Goal: Task Accomplishment & Management: Manage account settings

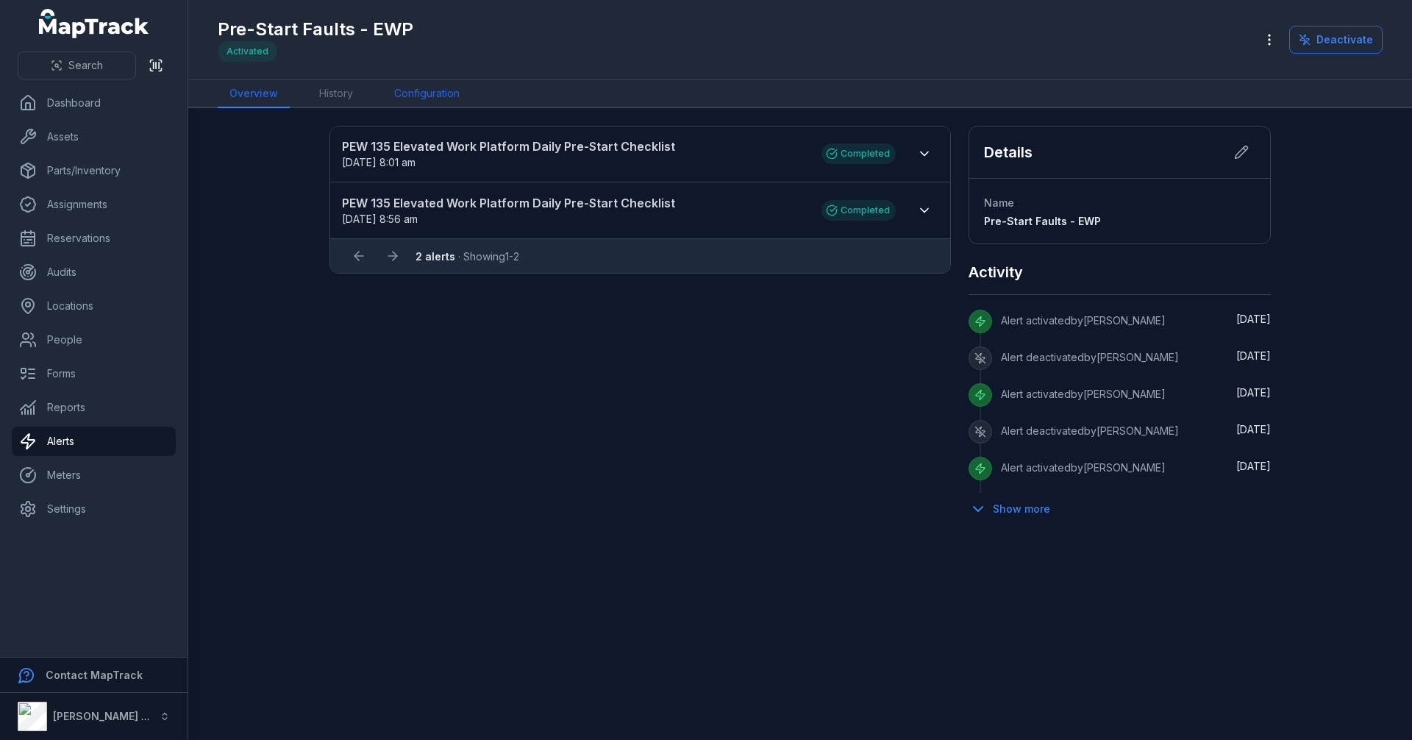
click at [418, 91] on link "Configuration" at bounding box center [427, 94] width 89 height 28
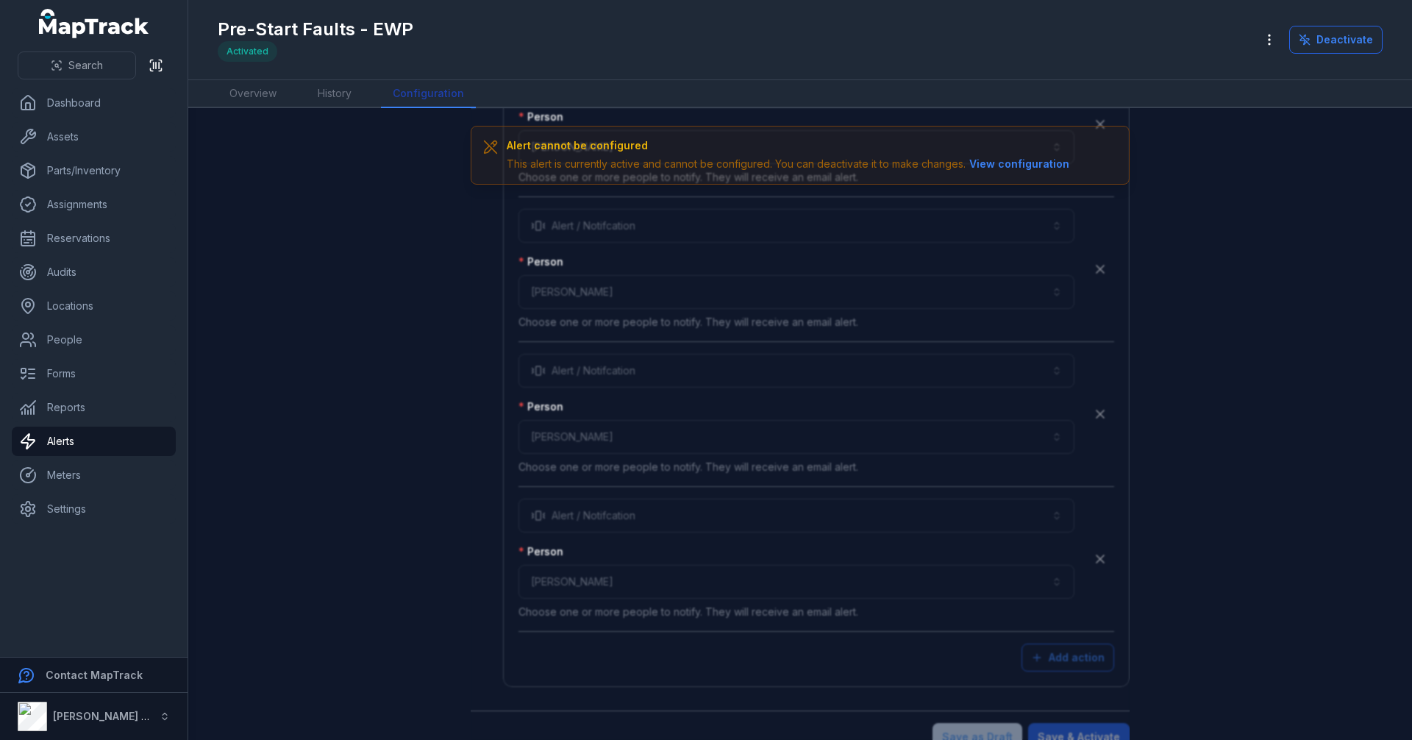
scroll to position [4135, 0]
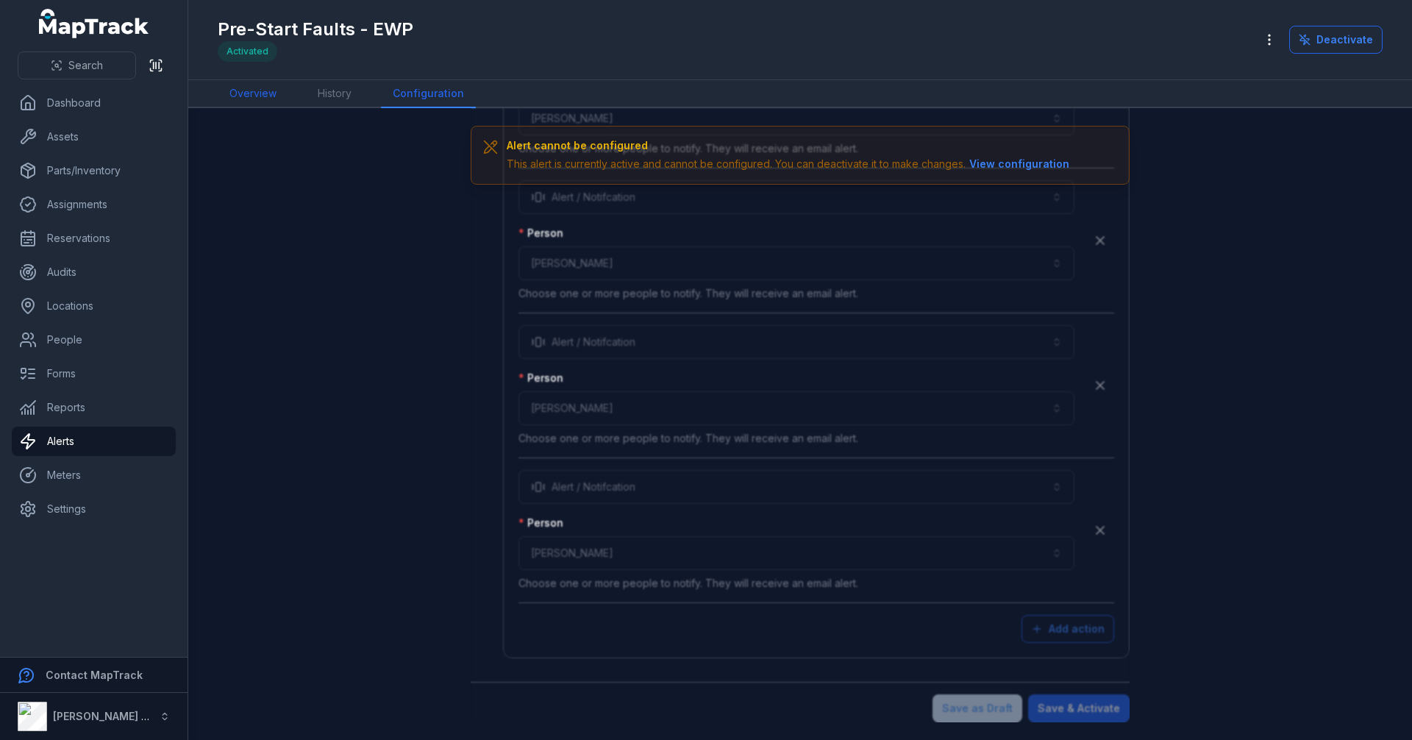
click at [250, 99] on link "Overview" at bounding box center [253, 94] width 71 height 28
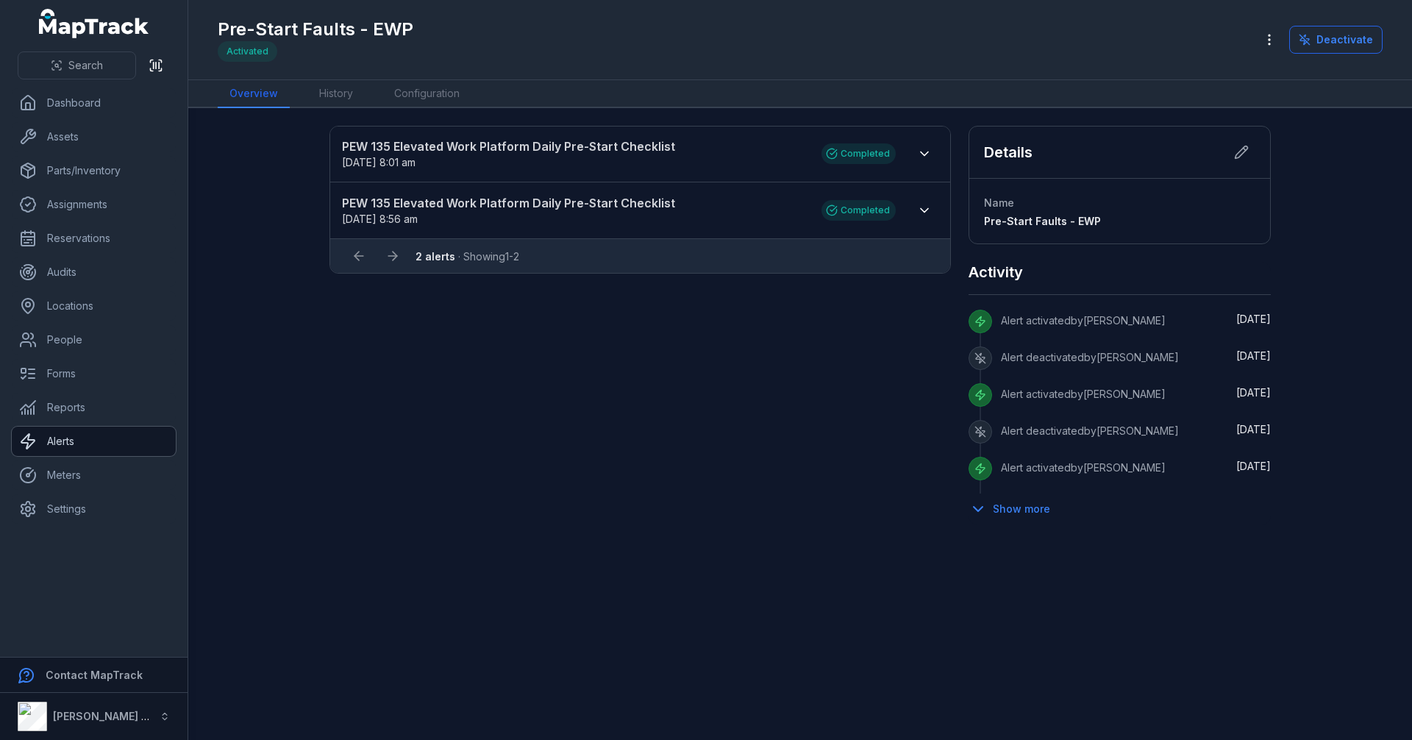
click at [67, 444] on link "Alerts" at bounding box center [94, 441] width 164 height 29
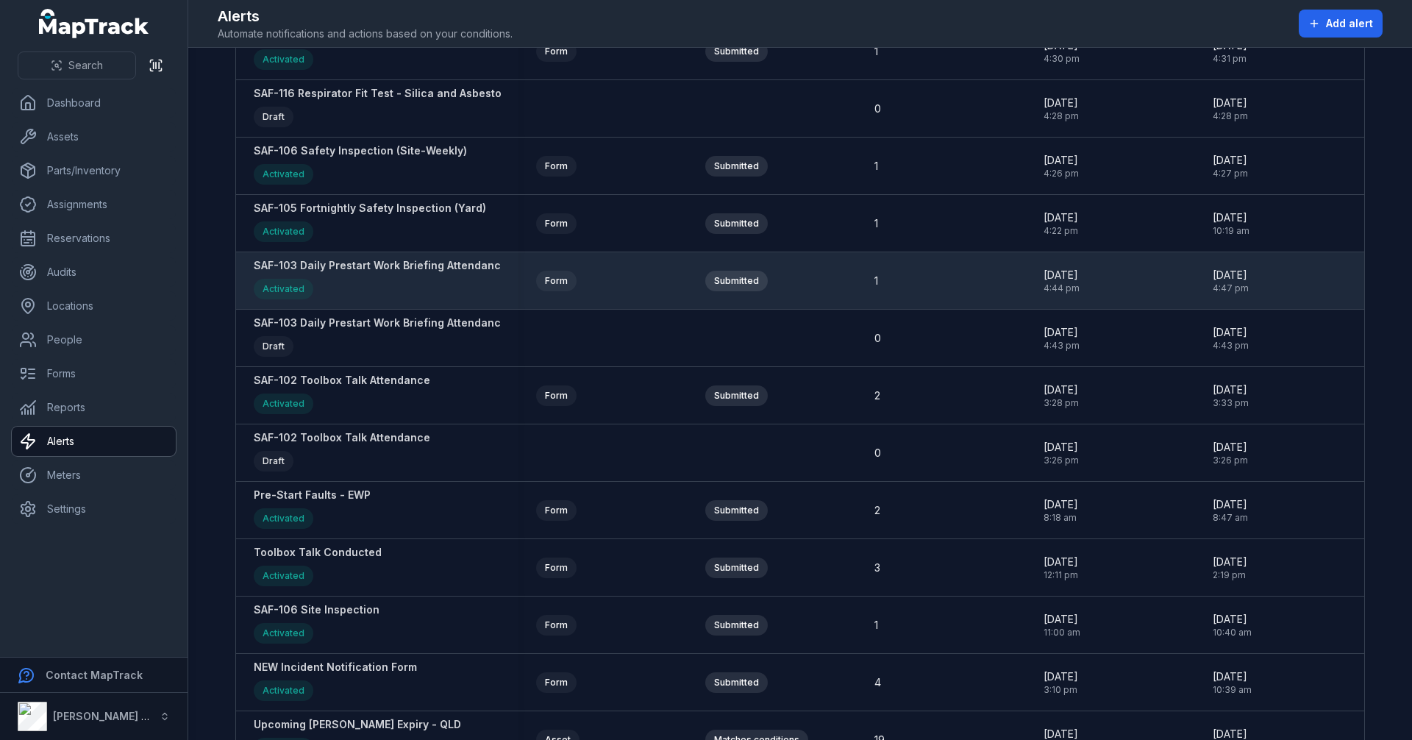
scroll to position [588, 0]
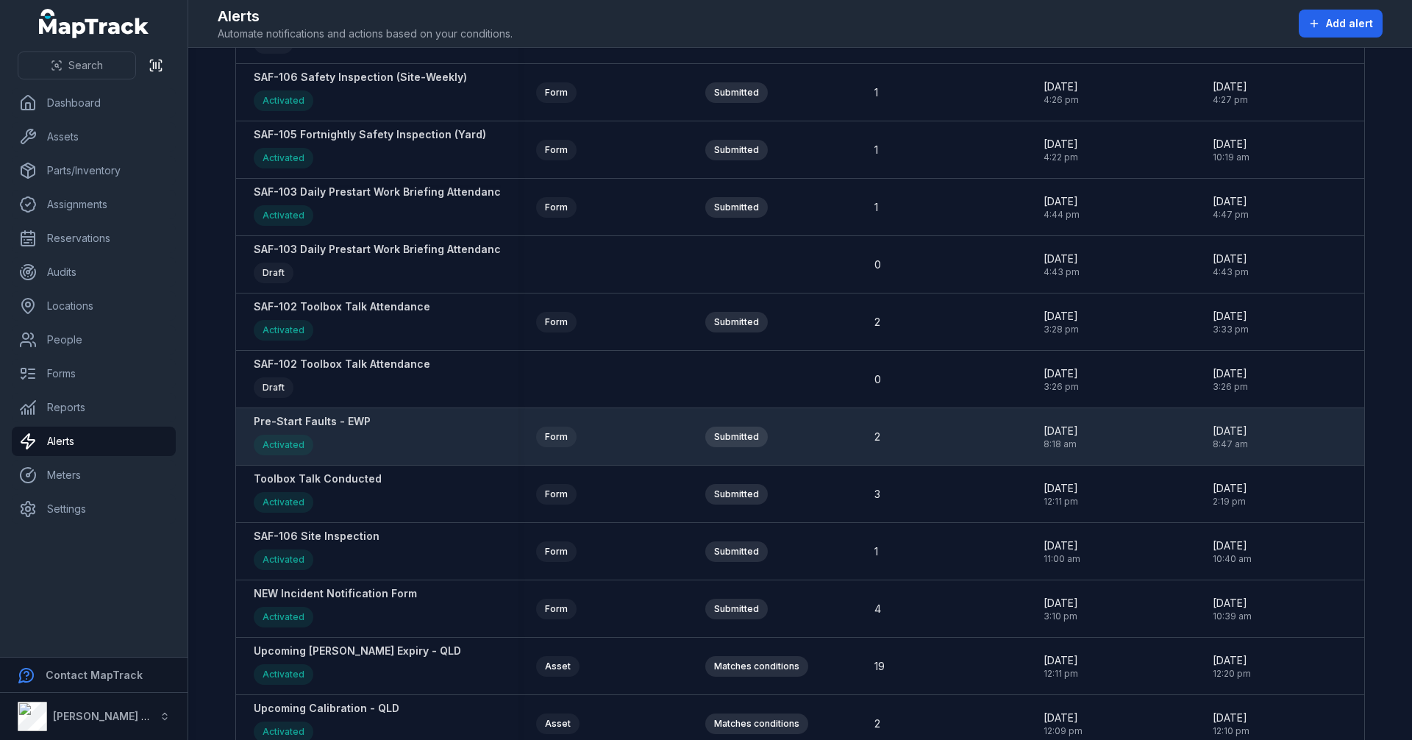
click at [346, 421] on strong "Pre-Start Faults - EWP" at bounding box center [312, 421] width 117 height 15
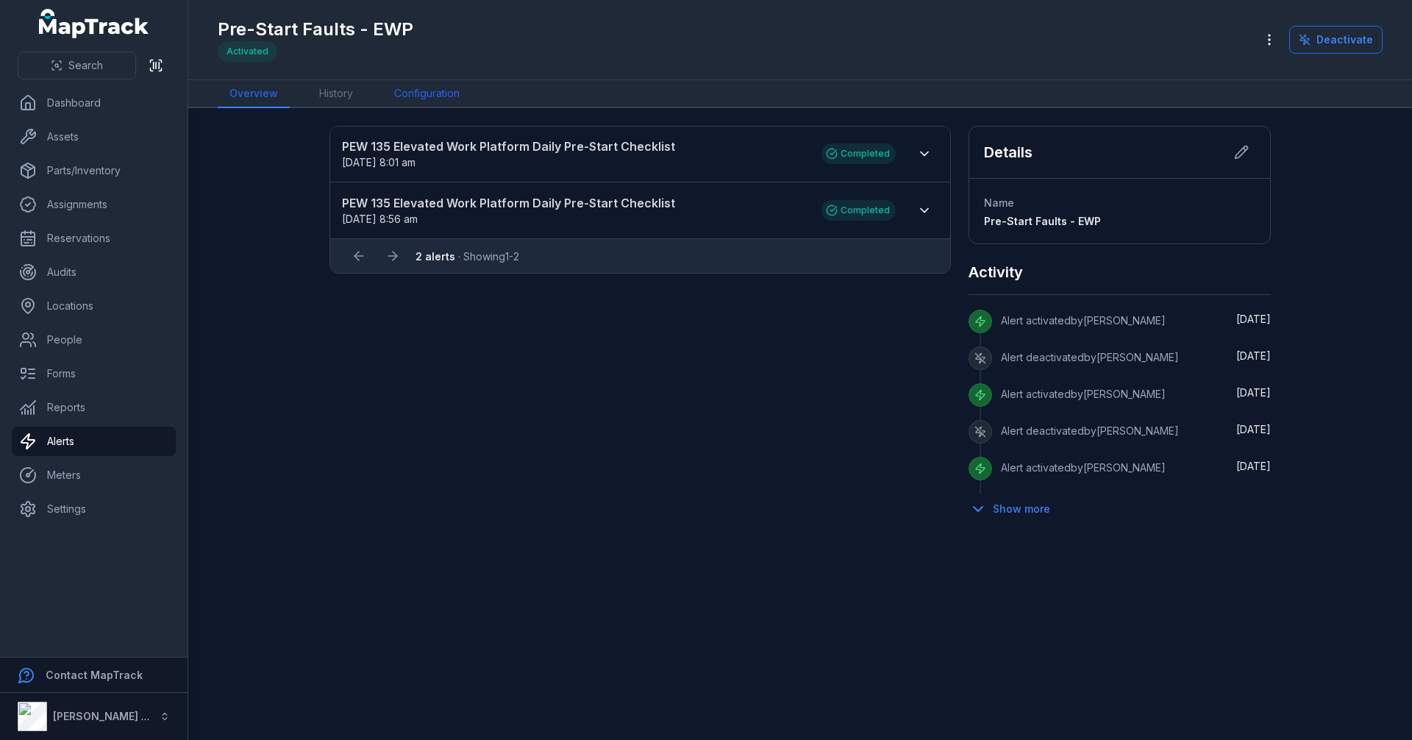
click at [431, 94] on link "Configuration" at bounding box center [427, 94] width 89 height 28
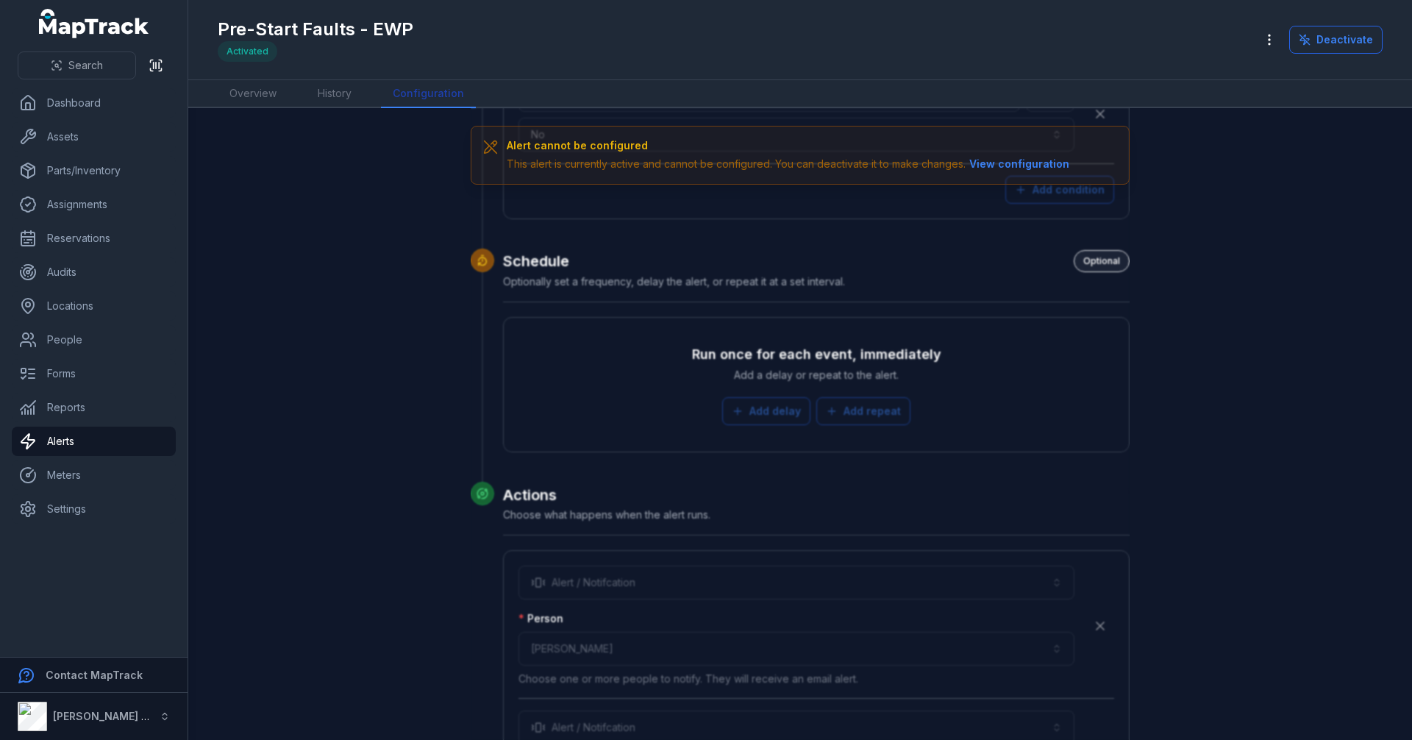
scroll to position [4135, 0]
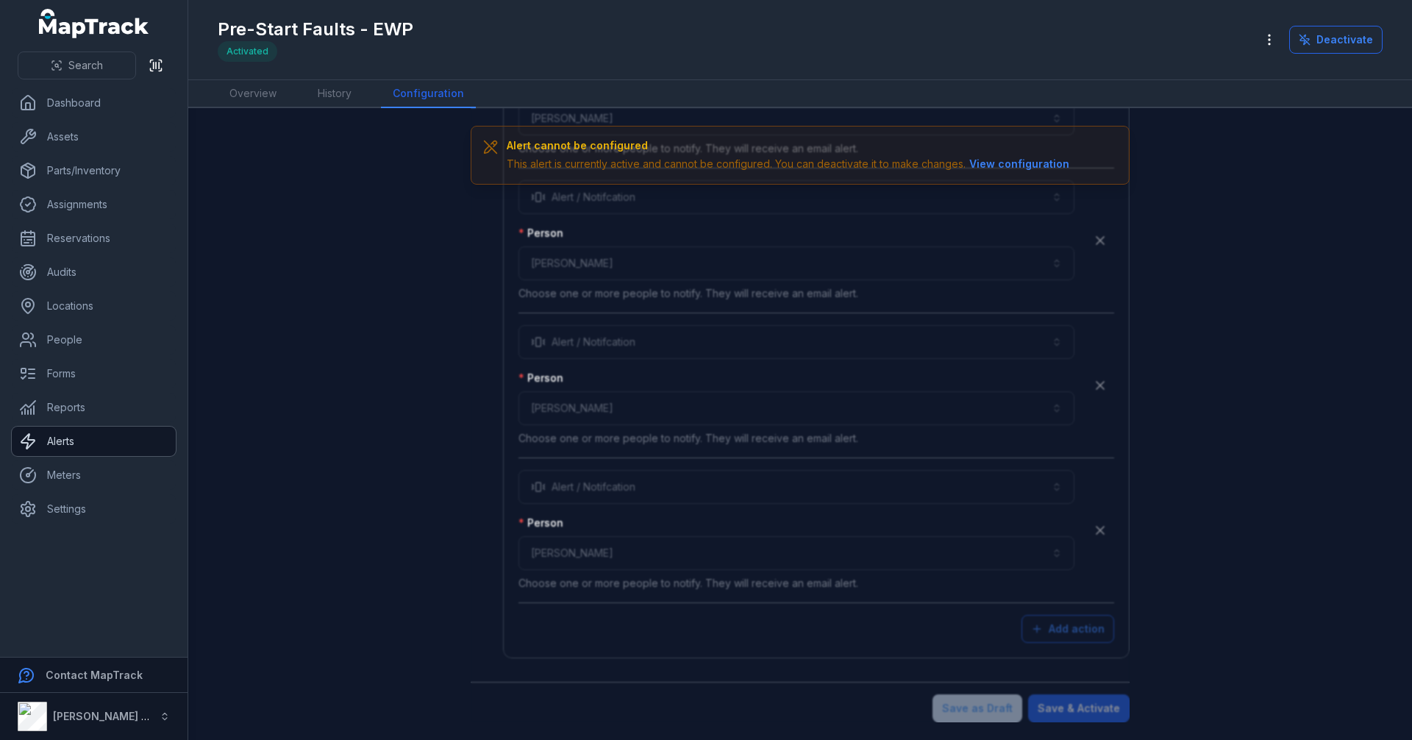
click at [77, 446] on link "Alerts" at bounding box center [94, 441] width 164 height 29
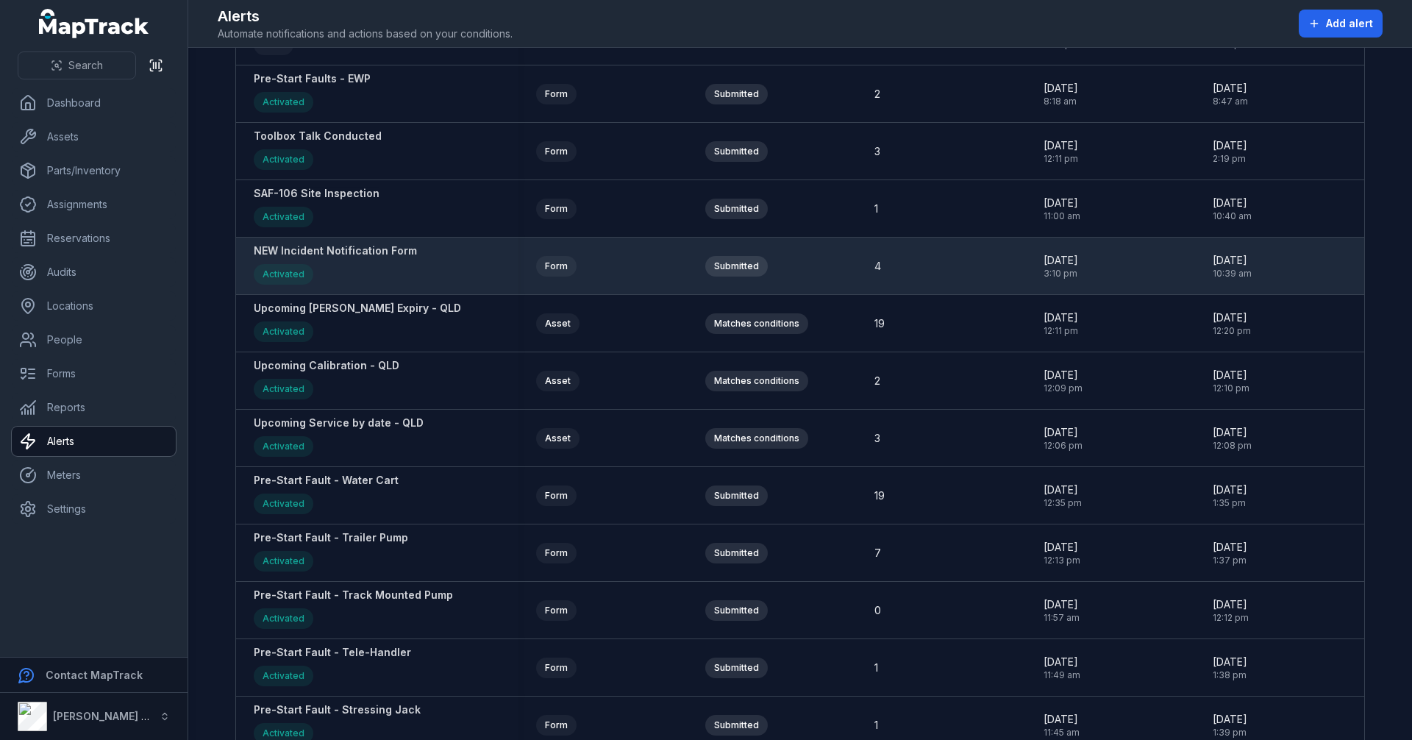
scroll to position [956, 0]
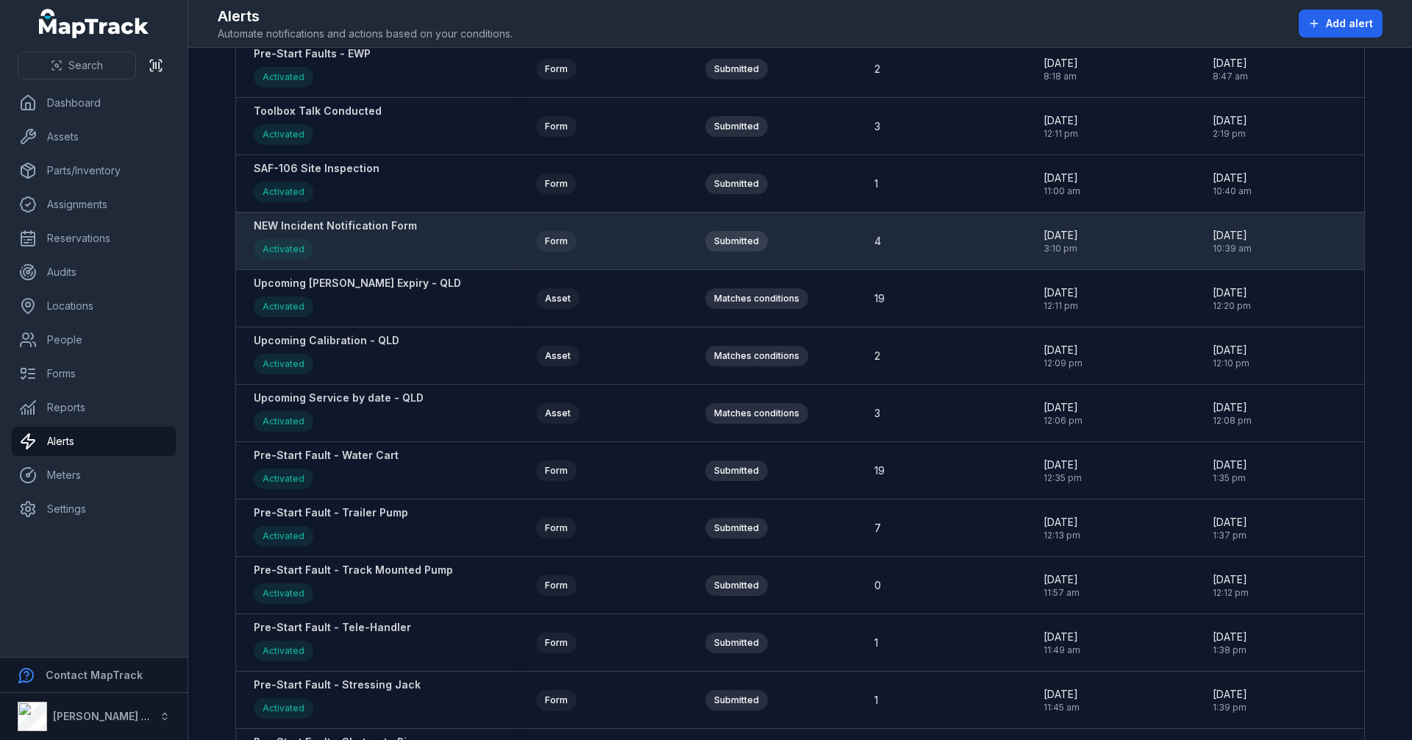
click at [363, 453] on strong "Pre-Start Fault - Water Cart" at bounding box center [326, 455] width 145 height 15
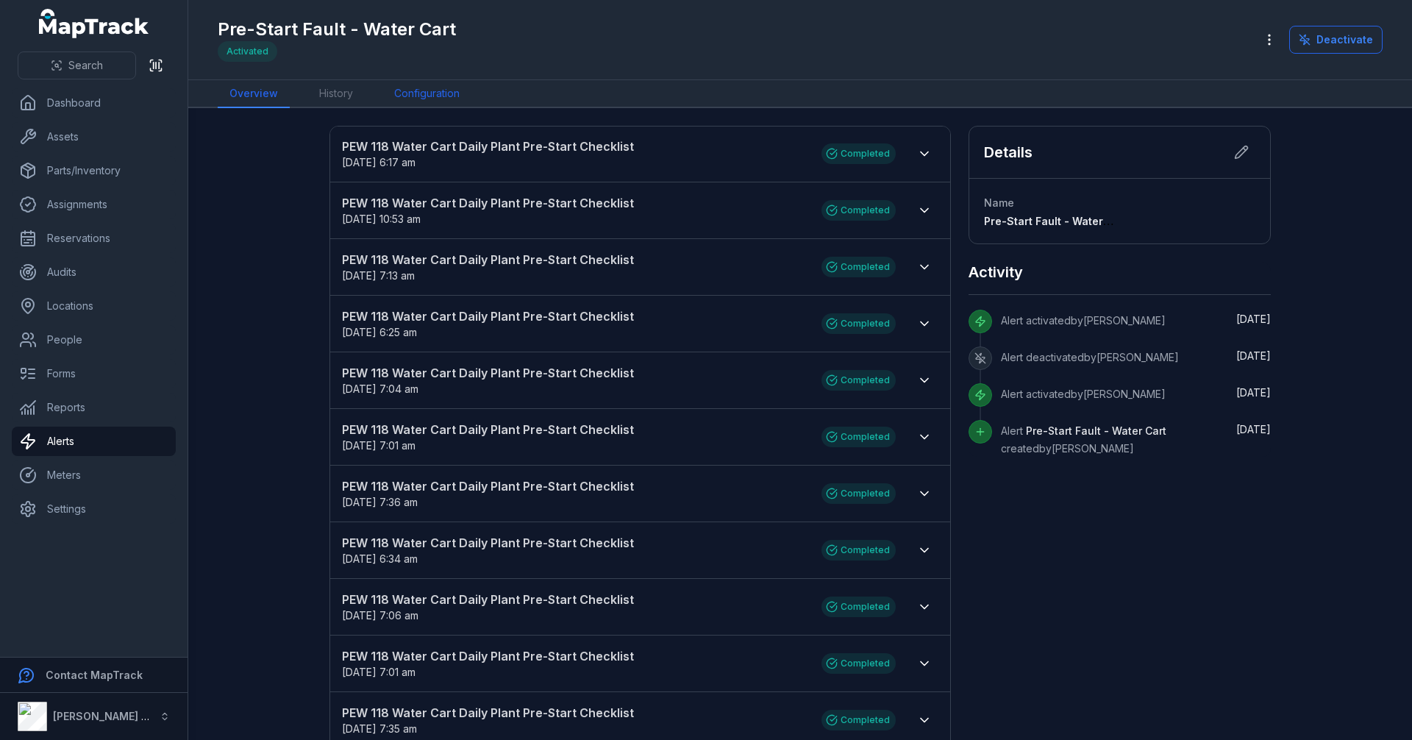
click at [437, 98] on link "Configuration" at bounding box center [427, 94] width 89 height 28
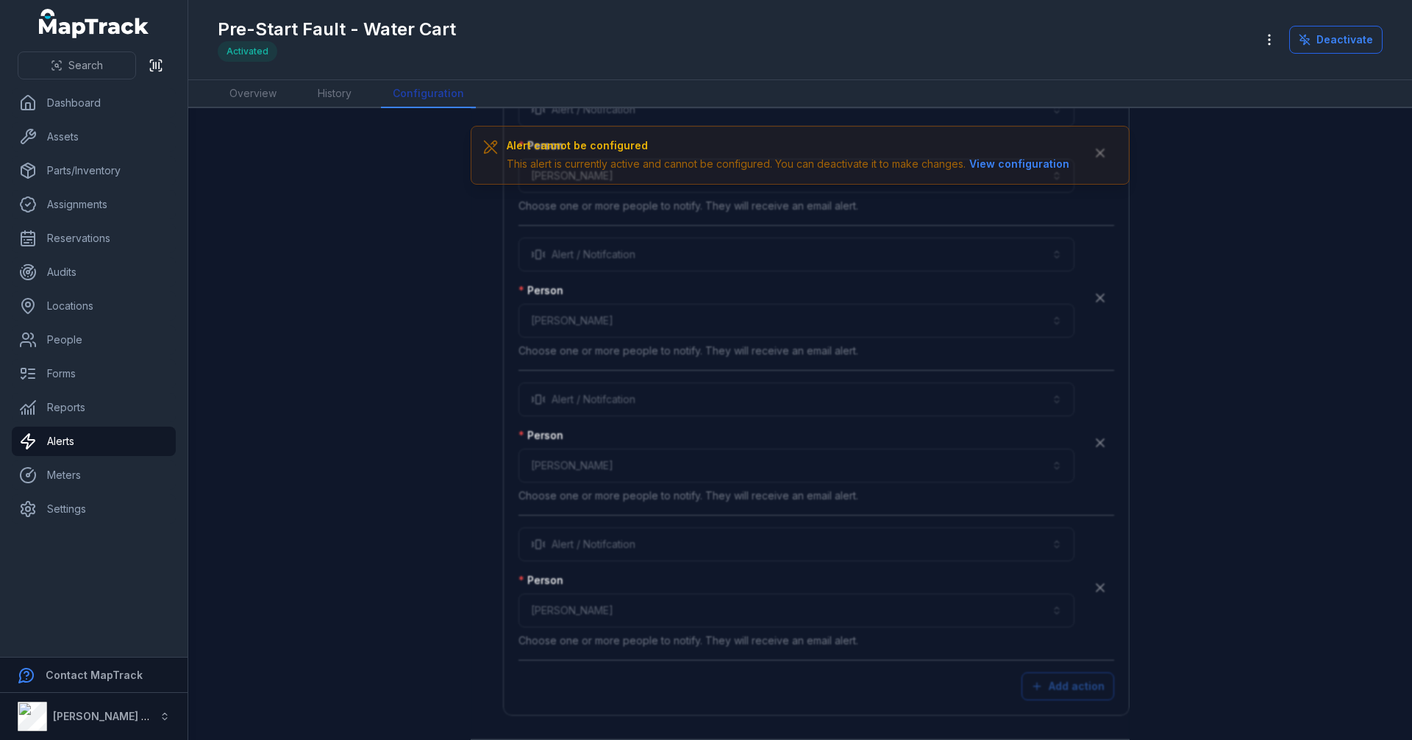
scroll to position [3867, 0]
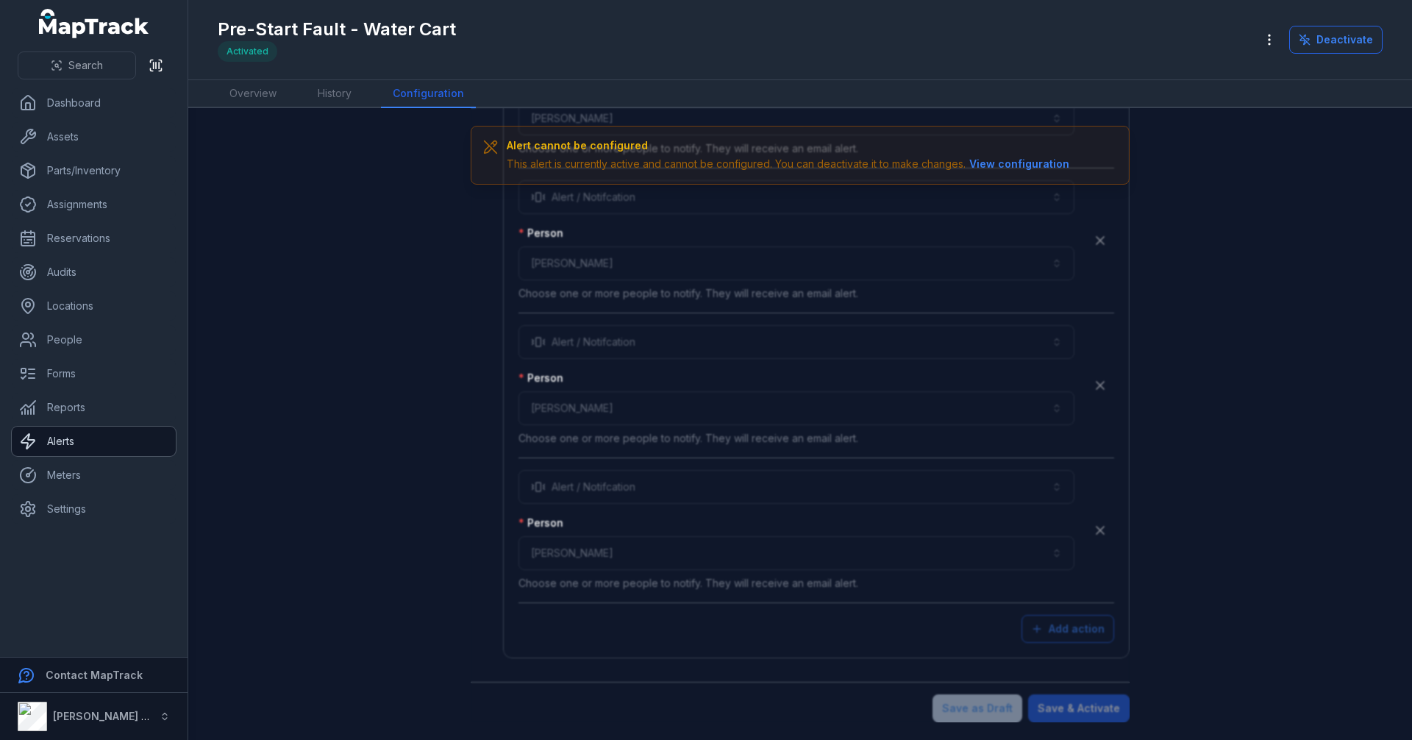
click at [111, 447] on link "Alerts" at bounding box center [94, 441] width 164 height 29
